Goal: Task Accomplishment & Management: Manage account settings

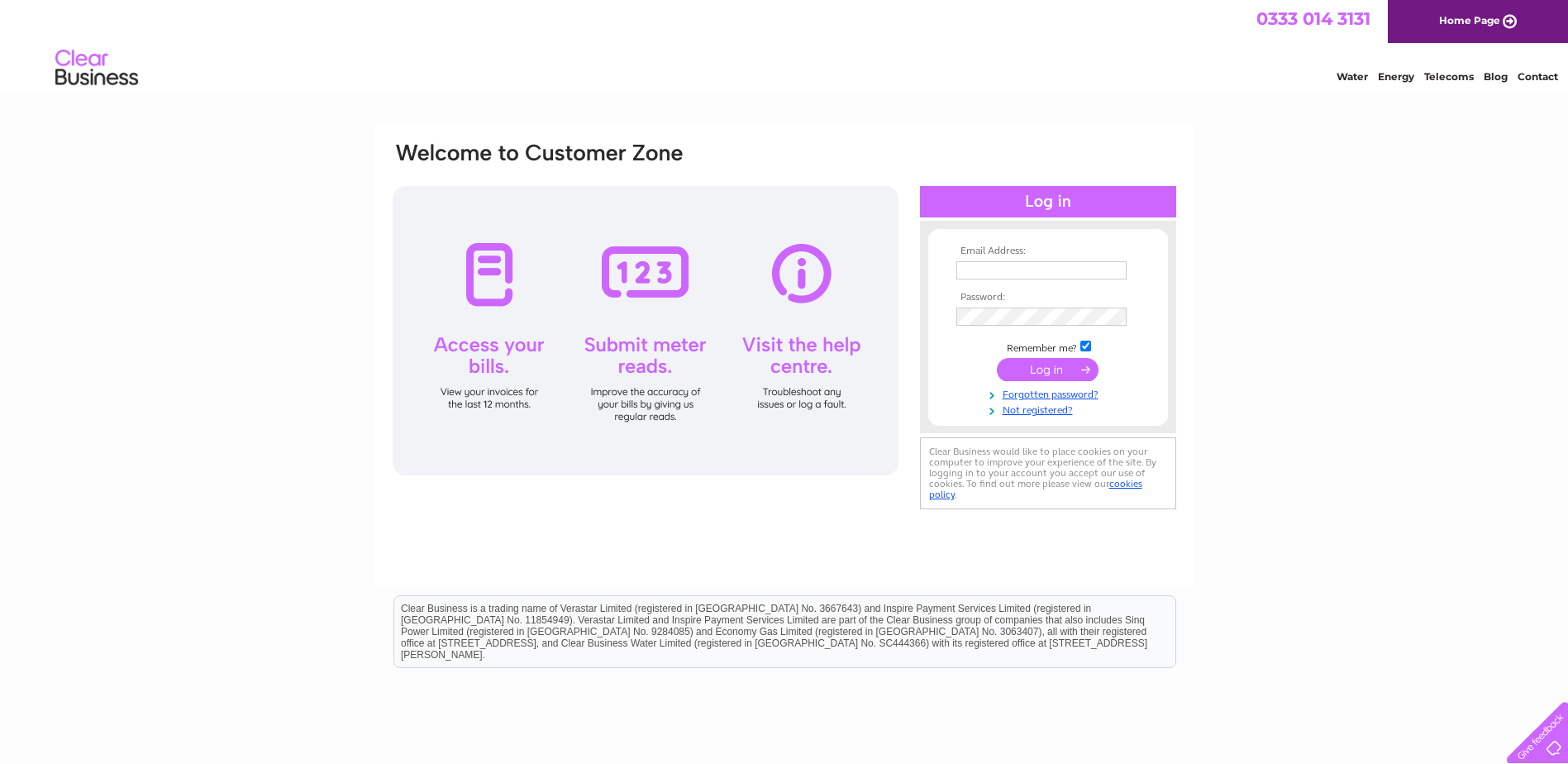
type input "[PERSON_NAME][EMAIL_ADDRESS][DOMAIN_NAME]"
click at [1014, 370] on input "submit" at bounding box center [1048, 370] width 102 height 23
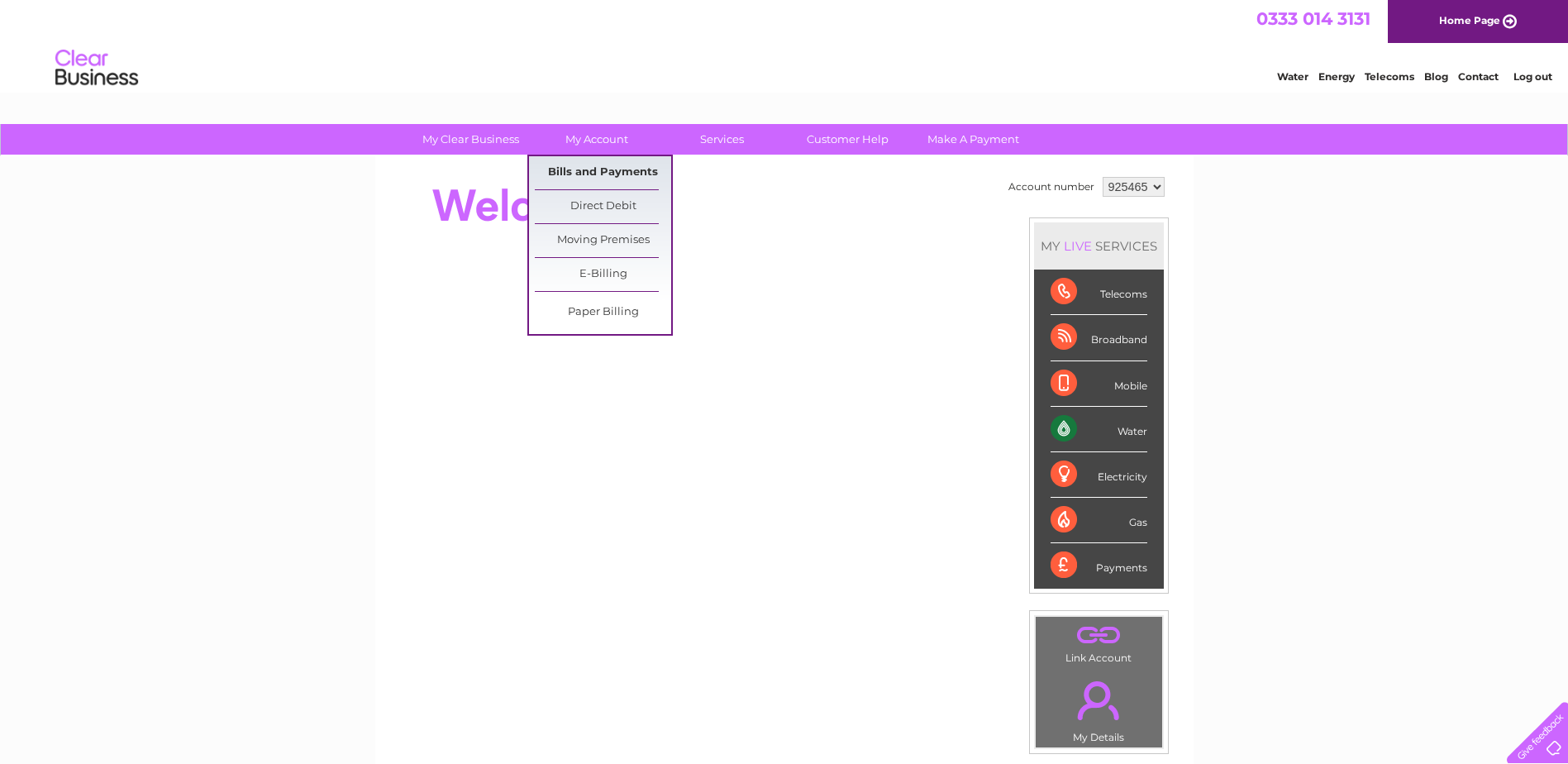
click at [604, 162] on link "Bills and Payments" at bounding box center [602, 173] width 136 height 33
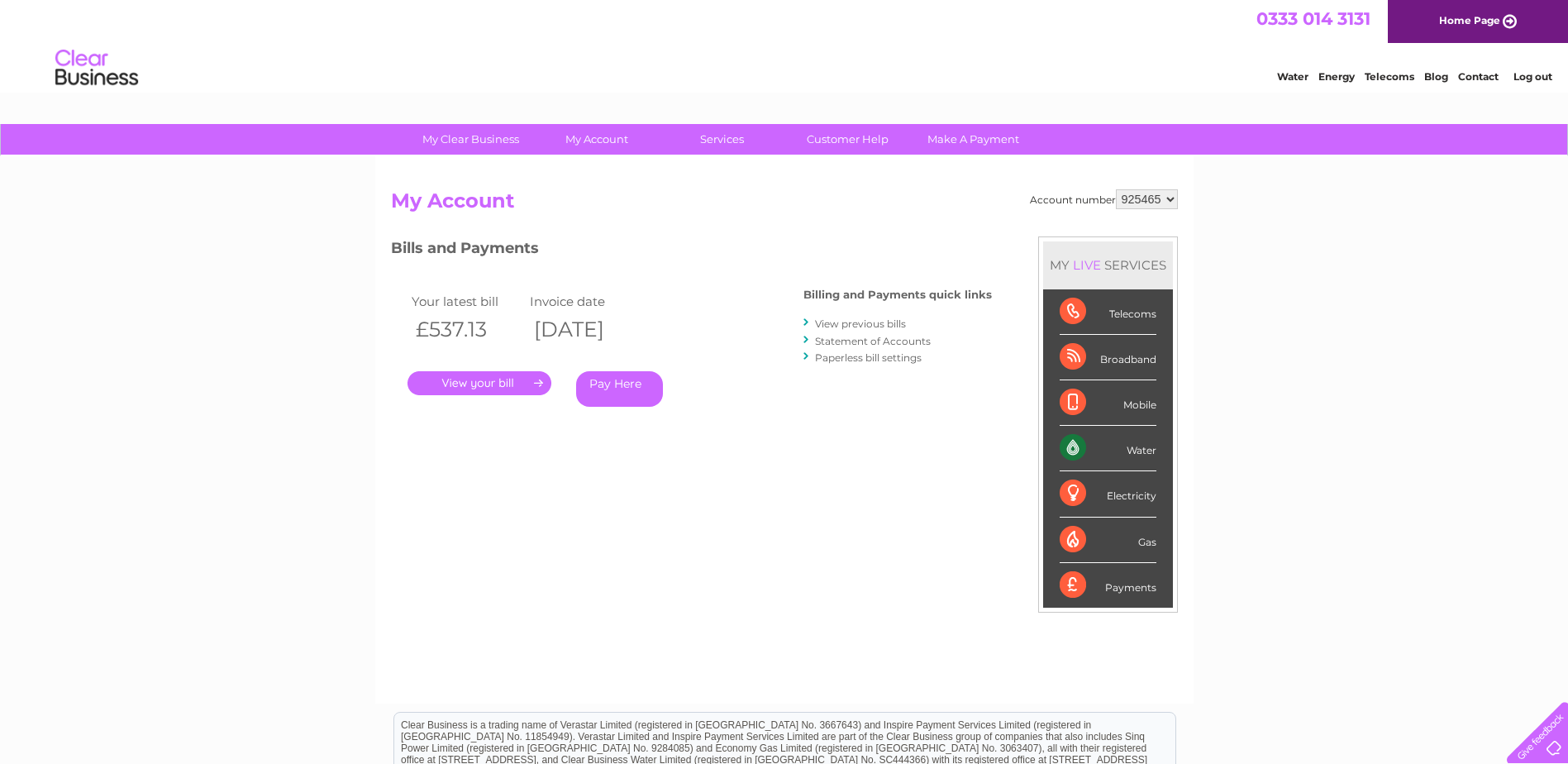
click at [473, 382] on link "." at bounding box center [479, 383] width 144 height 24
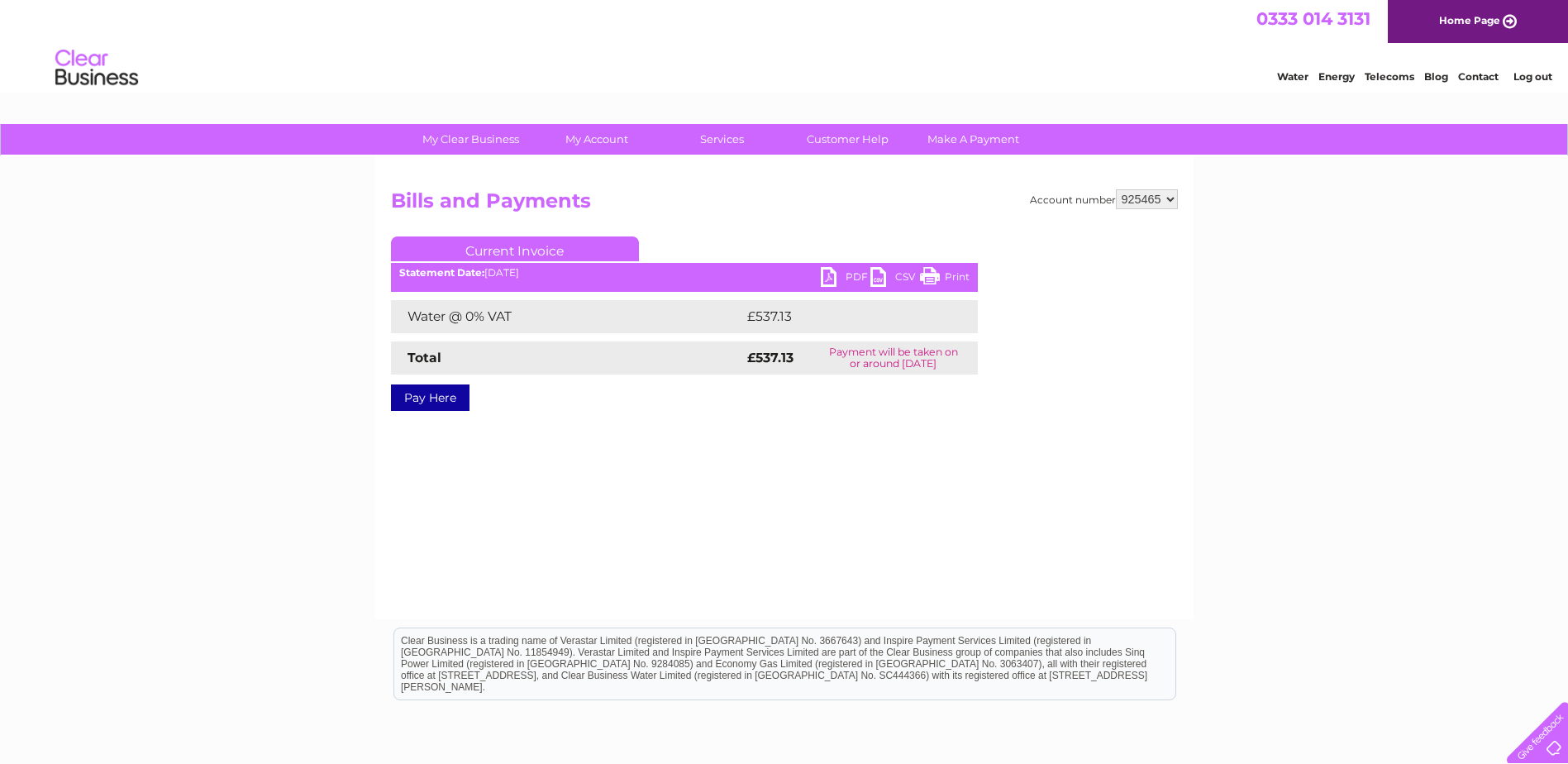
click at [845, 275] on link "PDF" at bounding box center [845, 279] width 49 height 24
